Goal: Check status

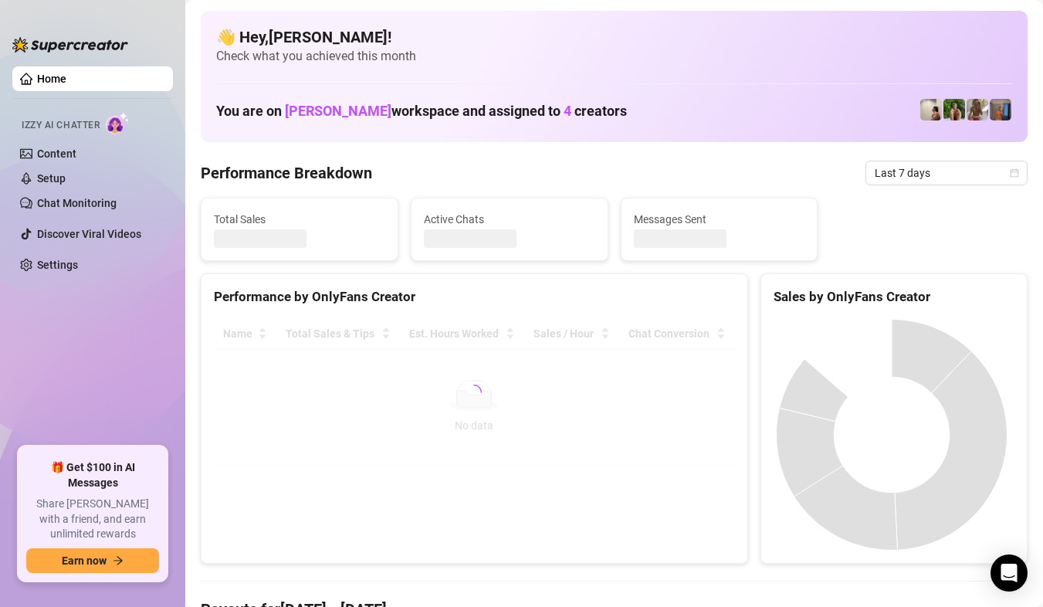
click at [992, 178] on span "Last 7 days" at bounding box center [947, 172] width 144 height 23
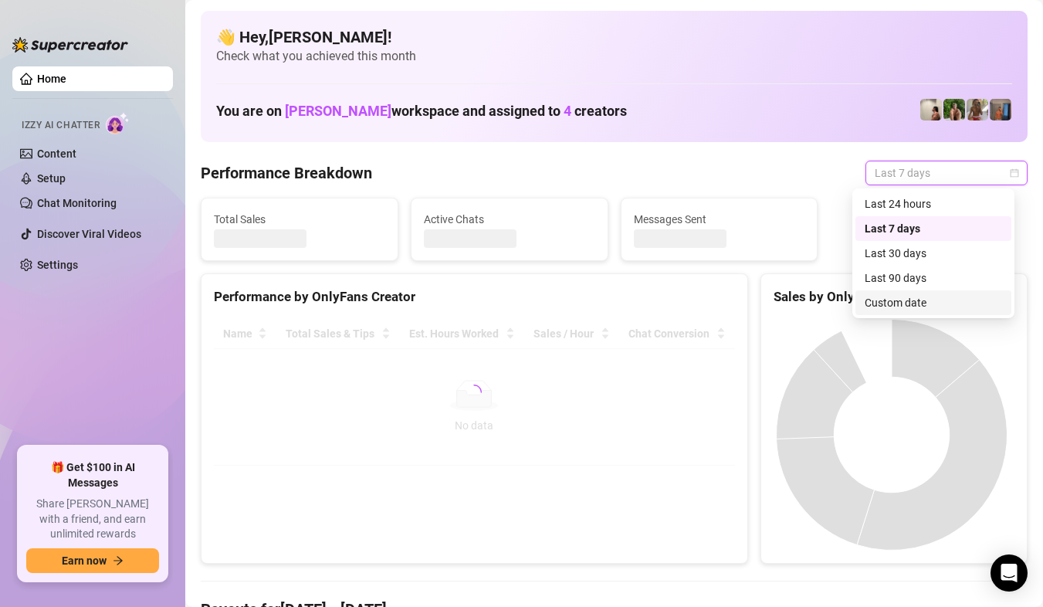
click at [913, 298] on div "Custom date" at bounding box center [933, 302] width 137 height 17
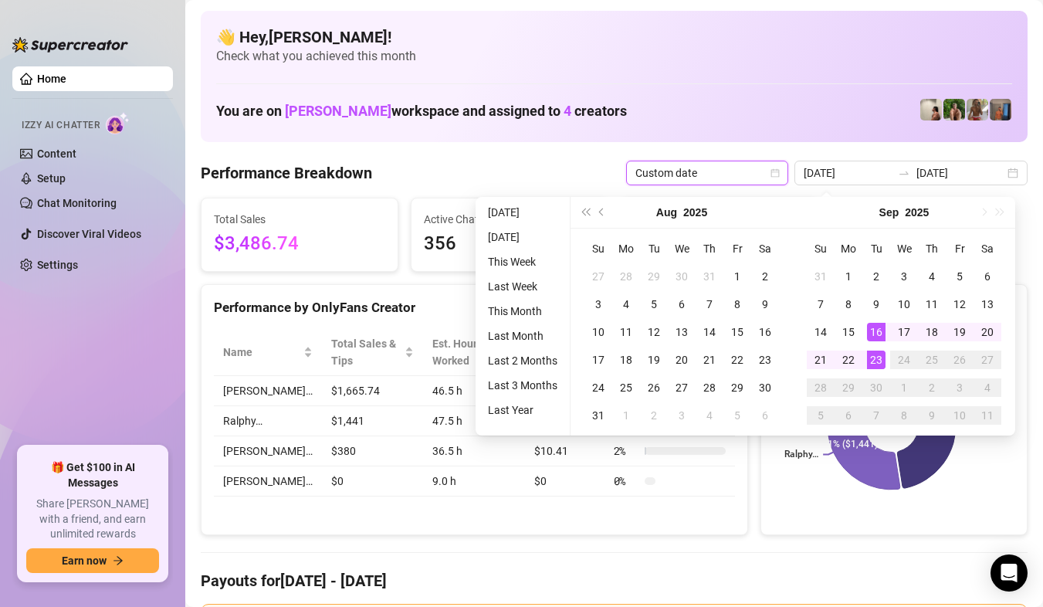
click at [873, 367] on div "23" at bounding box center [876, 359] width 19 height 19
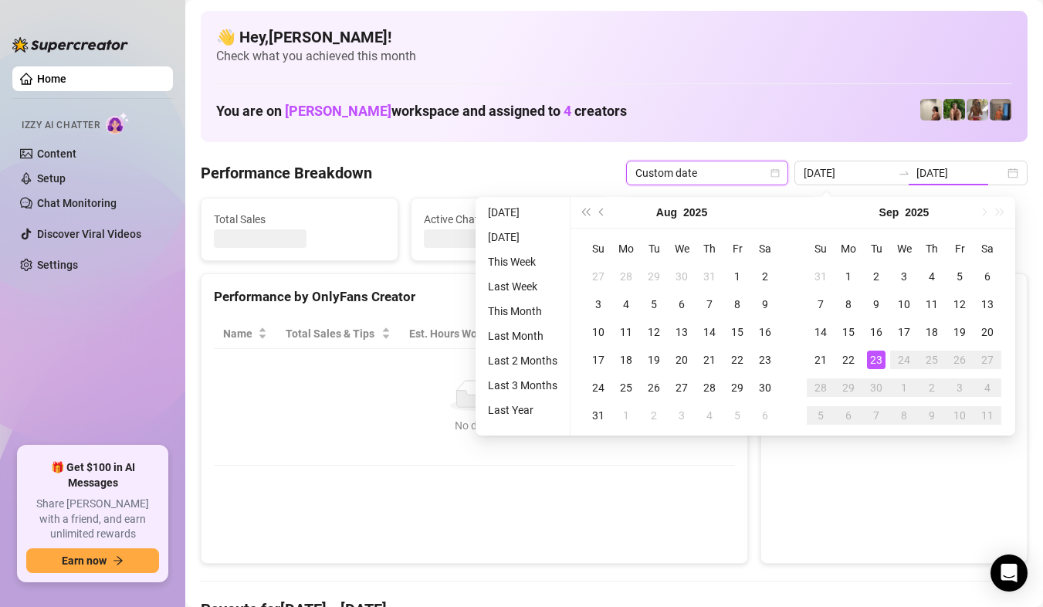
type input "[DATE]"
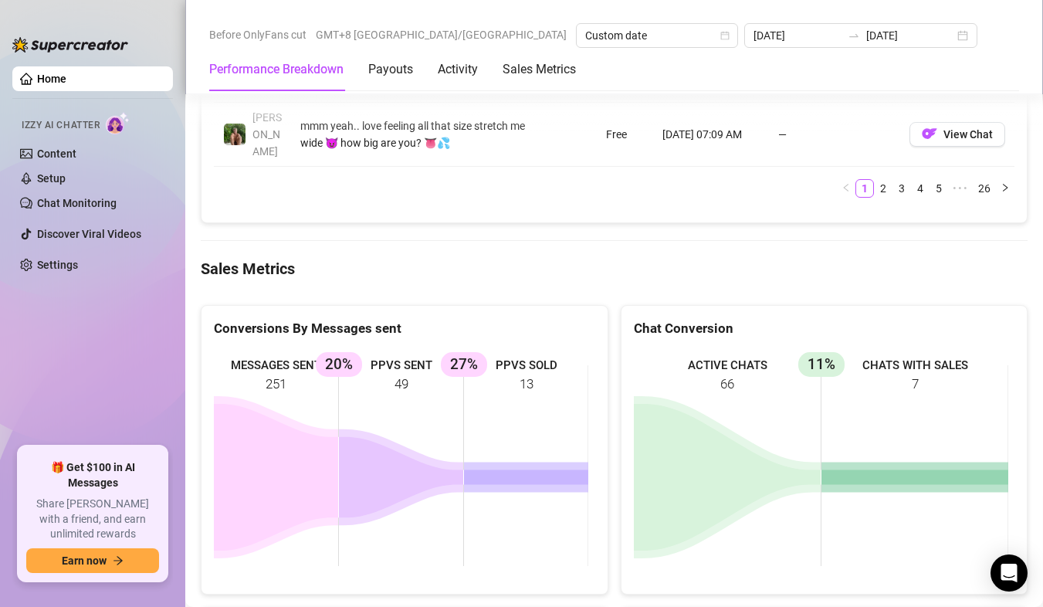
scroll to position [2393, 0]
